Goal: Check status: Check status

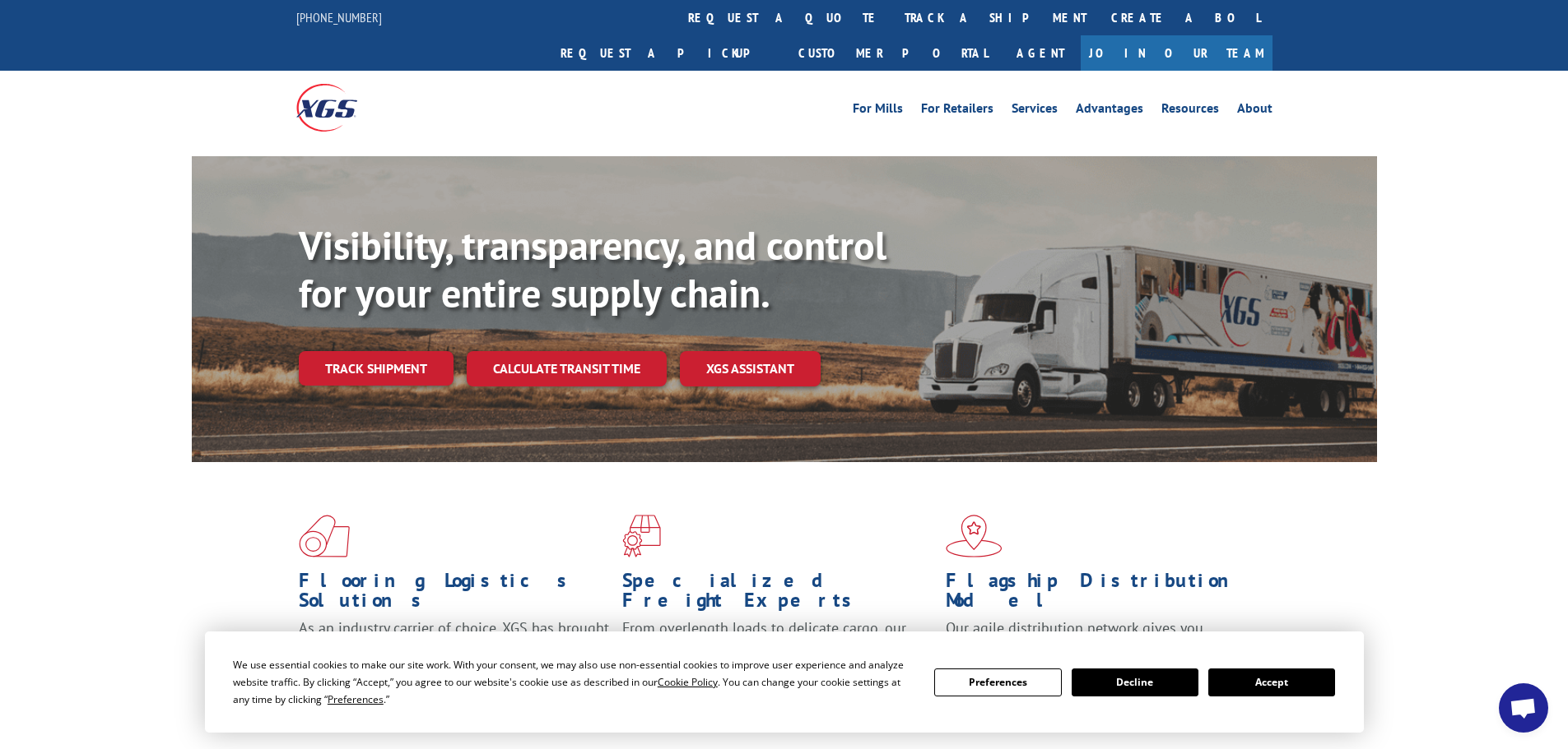
click at [331, 360] on div "Visibility, transparency, and control for your entire supply chain. Track shipm…" at bounding box center [838, 337] width 1078 height 230
click at [348, 351] on link "Track shipment" at bounding box center [377, 368] width 155 height 35
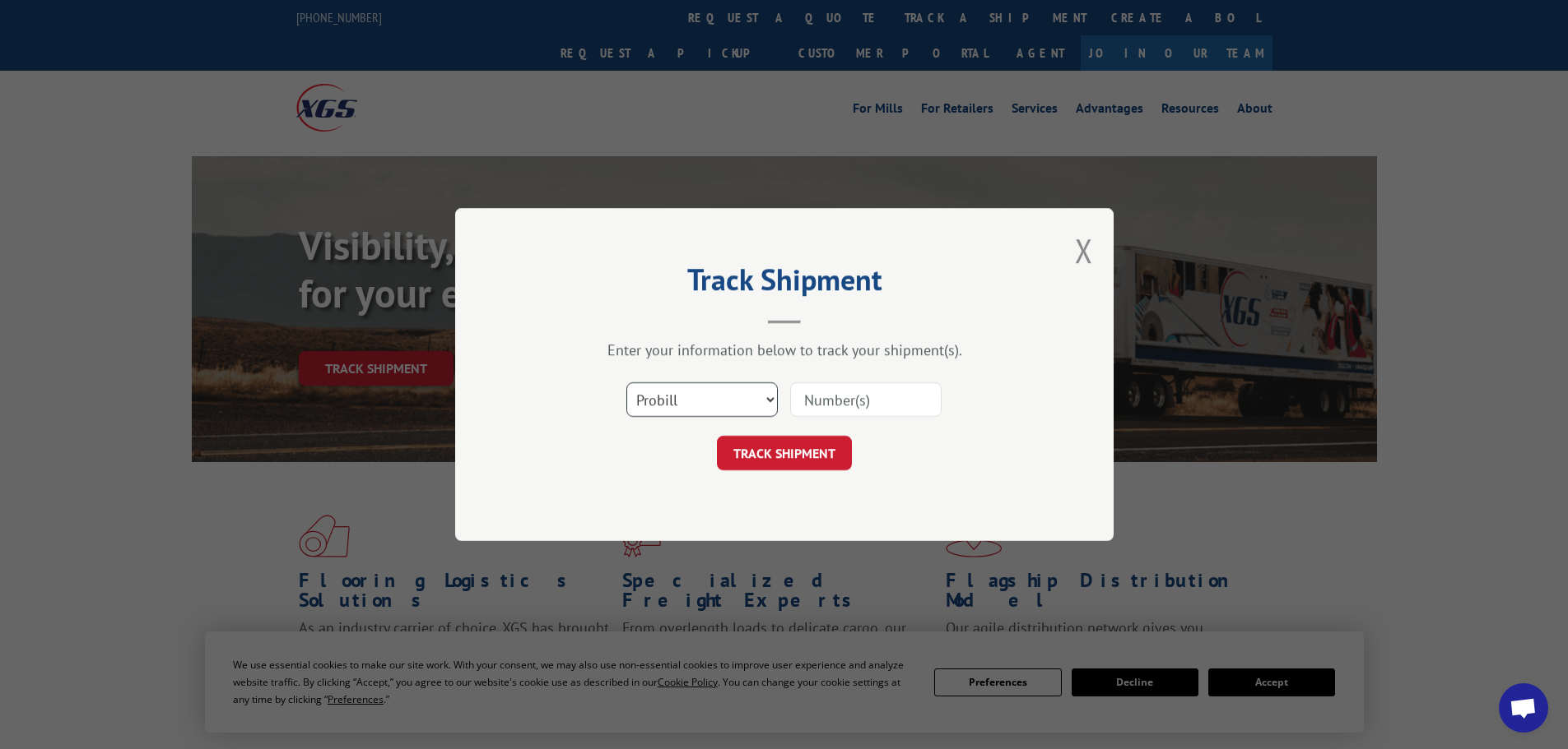
click at [718, 389] on select "Select category... Probill BOL PO" at bounding box center [702, 399] width 151 height 35
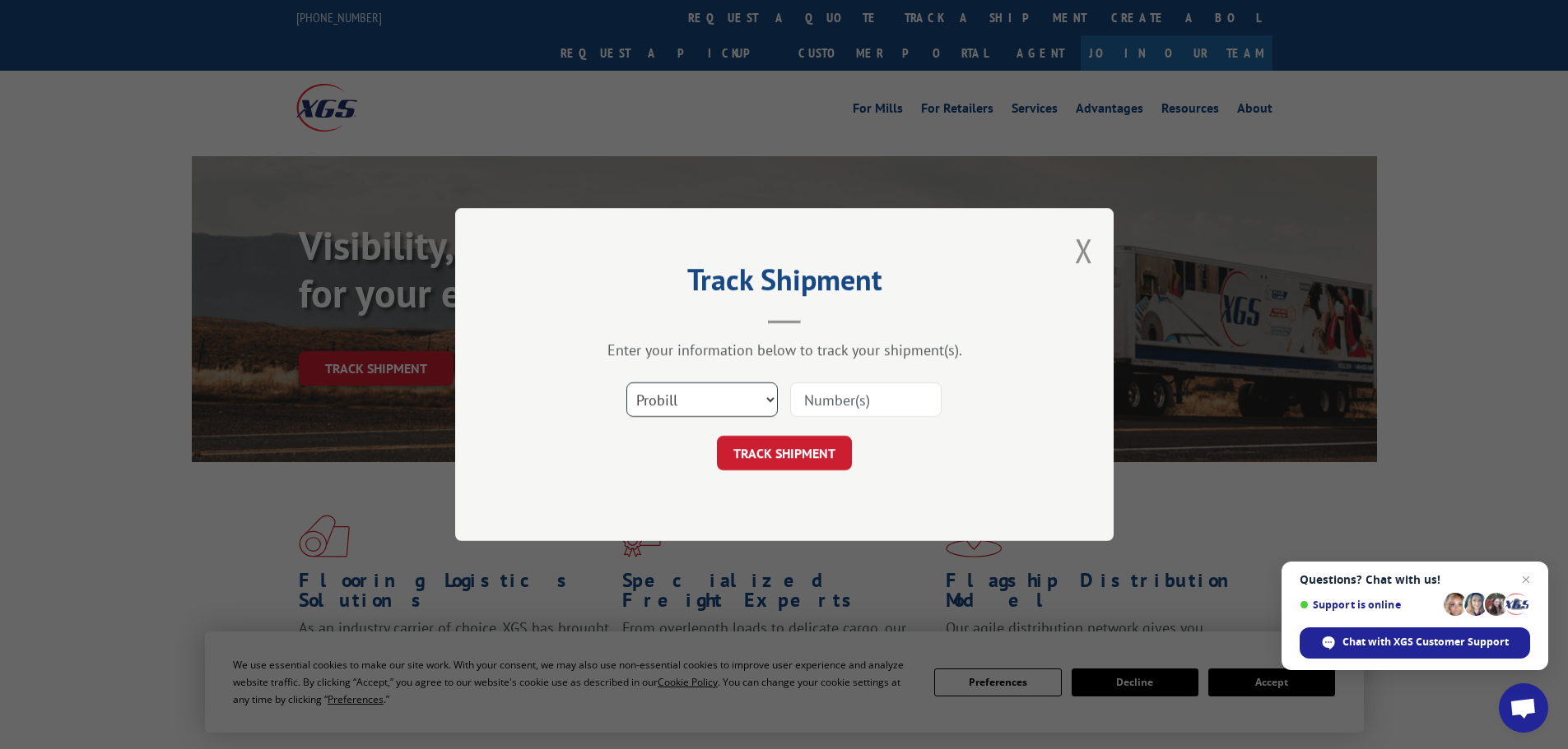
select select "bol"
click at [626, 382] on select "Select category... Probill BOL PO" at bounding box center [702, 399] width 151 height 35
click at [814, 412] on input at bounding box center [865, 399] width 151 height 35
paste input "623403"
type input "623403"
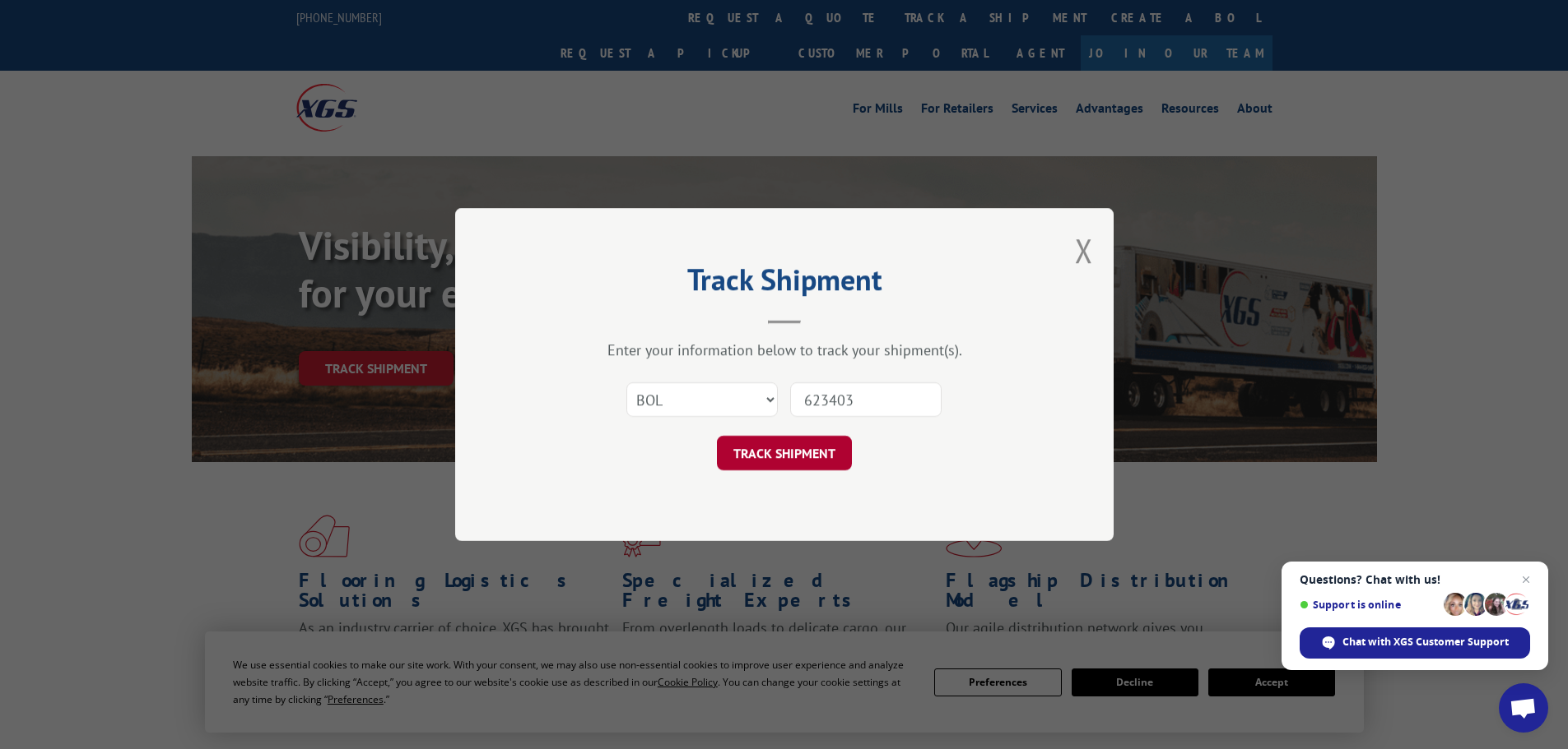
click at [819, 456] on button "TRACK SHIPMENT" at bounding box center [784, 453] width 135 height 35
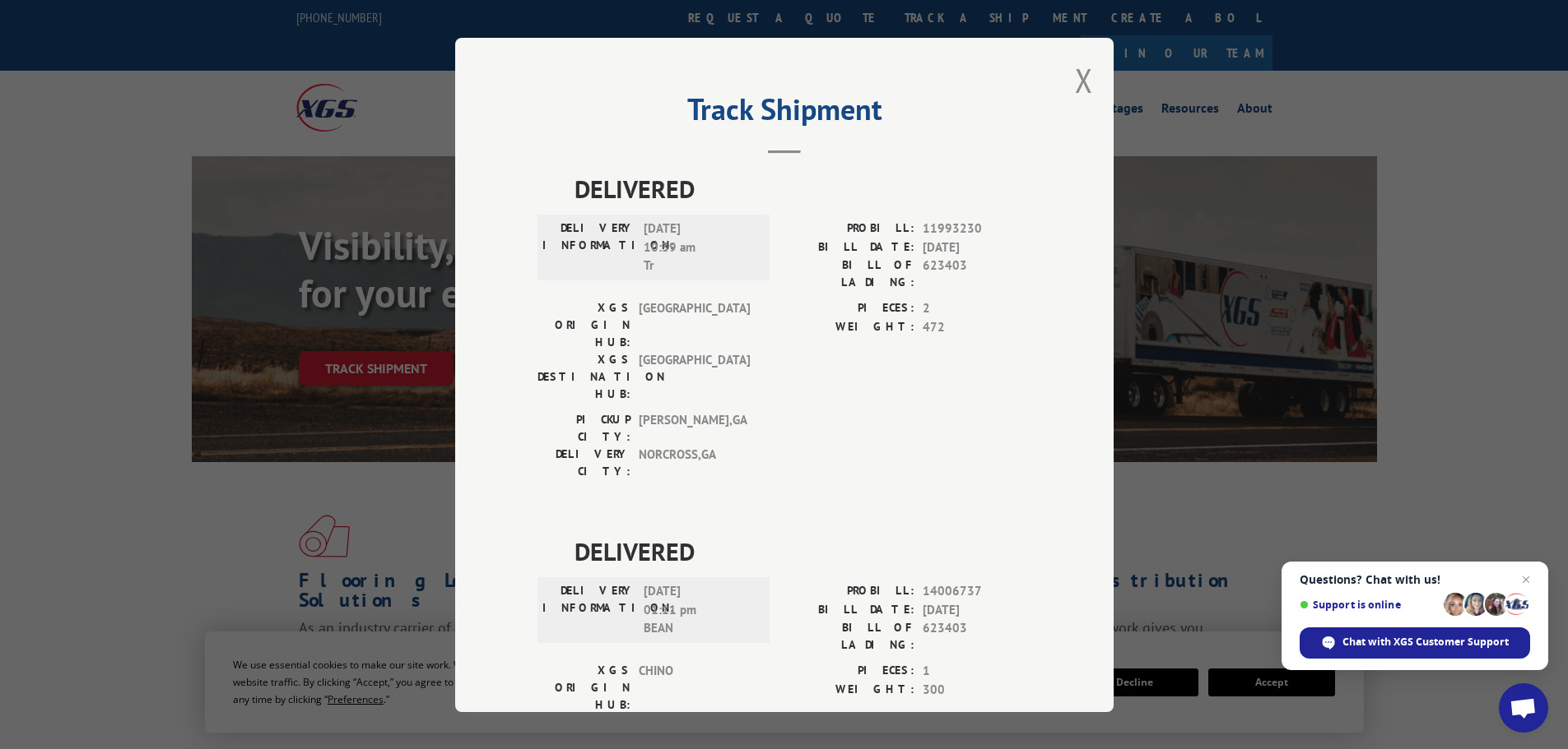
click at [1086, 80] on div "Track Shipment DELIVERED DELIVERY INFORMATION: [DATE] 10:39 am Tr PROBILL: 1199…" at bounding box center [784, 375] width 658 height 674
